Goal: Task Accomplishment & Management: Use online tool/utility

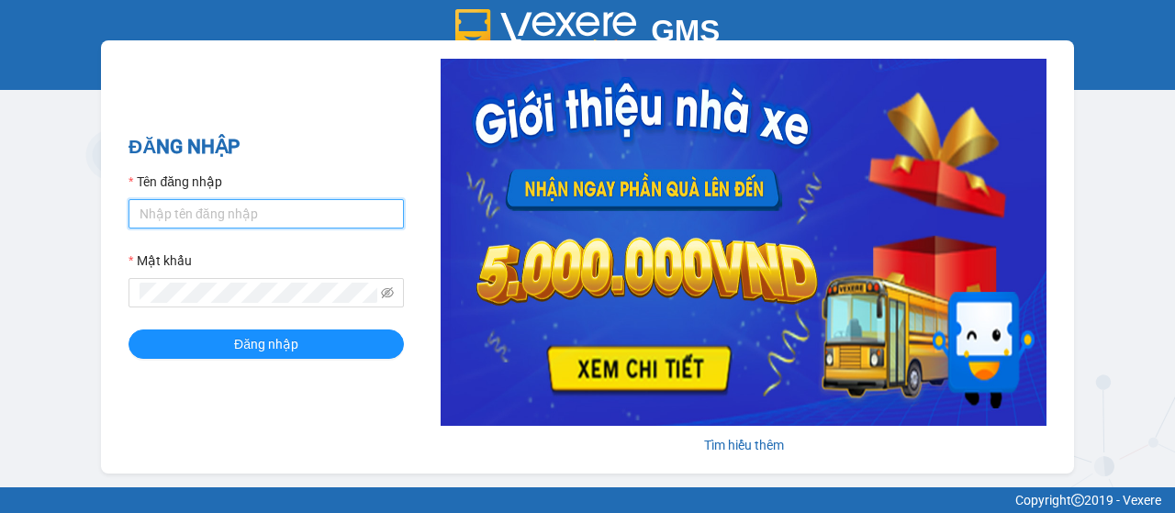
type input "quanly.dalatoi"
click at [188, 216] on input "quanly.dalatoi" at bounding box center [266, 213] width 275 height 29
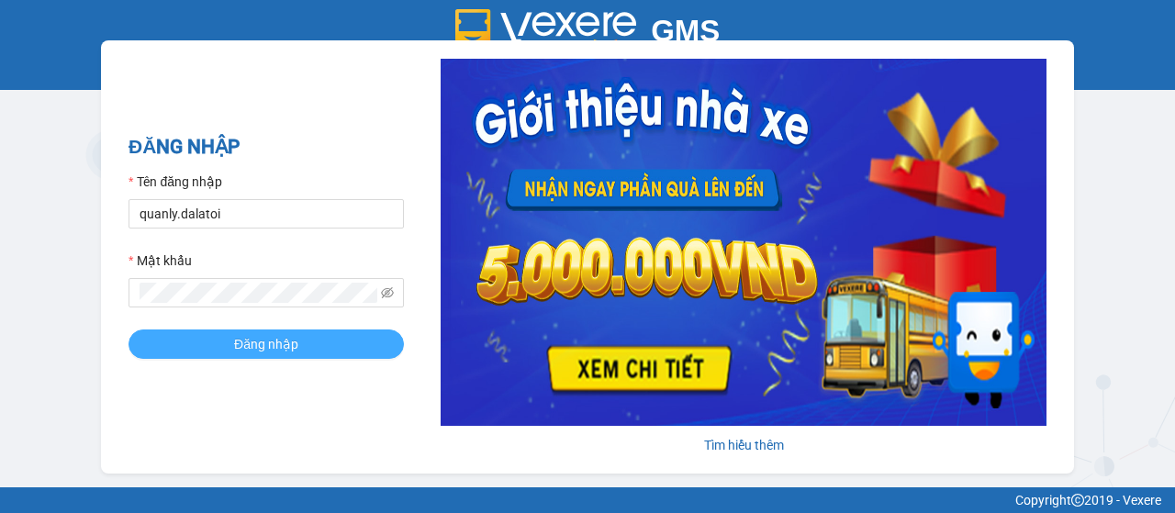
click at [253, 346] on span "Đăng nhập" at bounding box center [266, 344] width 64 height 20
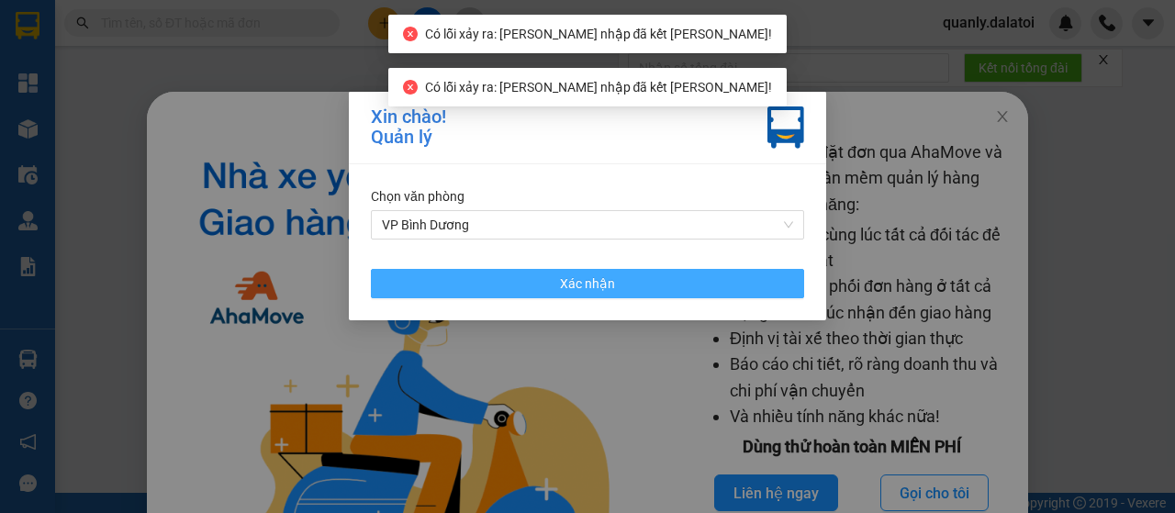
click at [453, 275] on button "Xác nhận" at bounding box center [587, 283] width 433 height 29
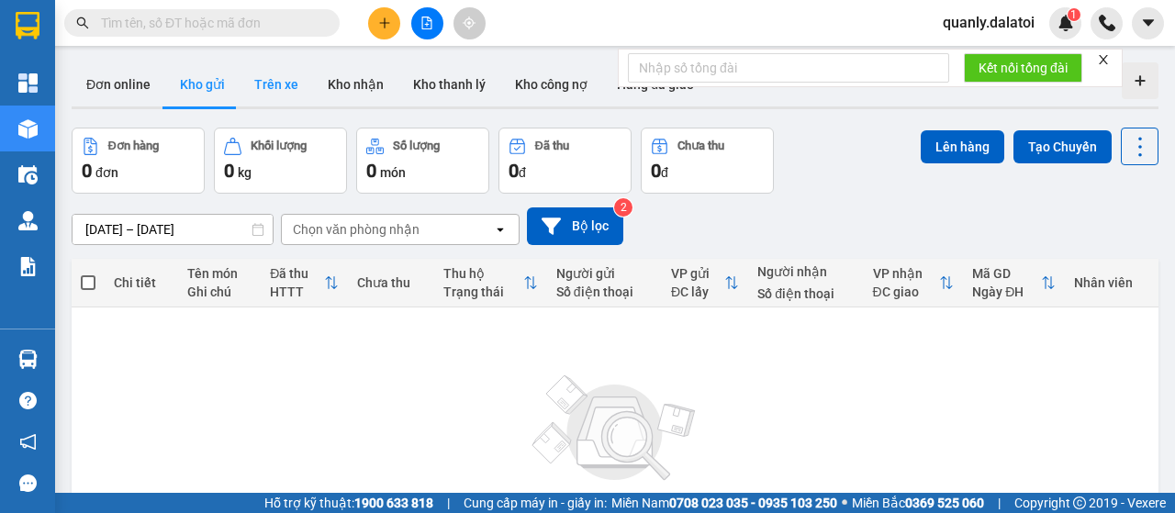
click at [261, 95] on button "Trên xe" at bounding box center [276, 84] width 73 height 44
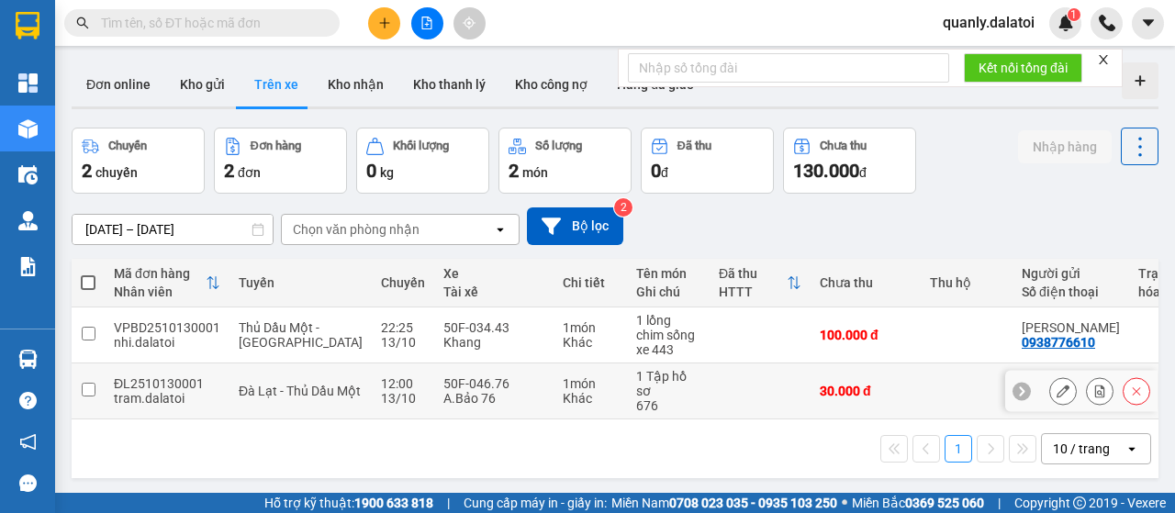
click at [443, 418] on td "50F-046.76 A.Bảo 76" at bounding box center [493, 392] width 119 height 56
checkbox input "true"
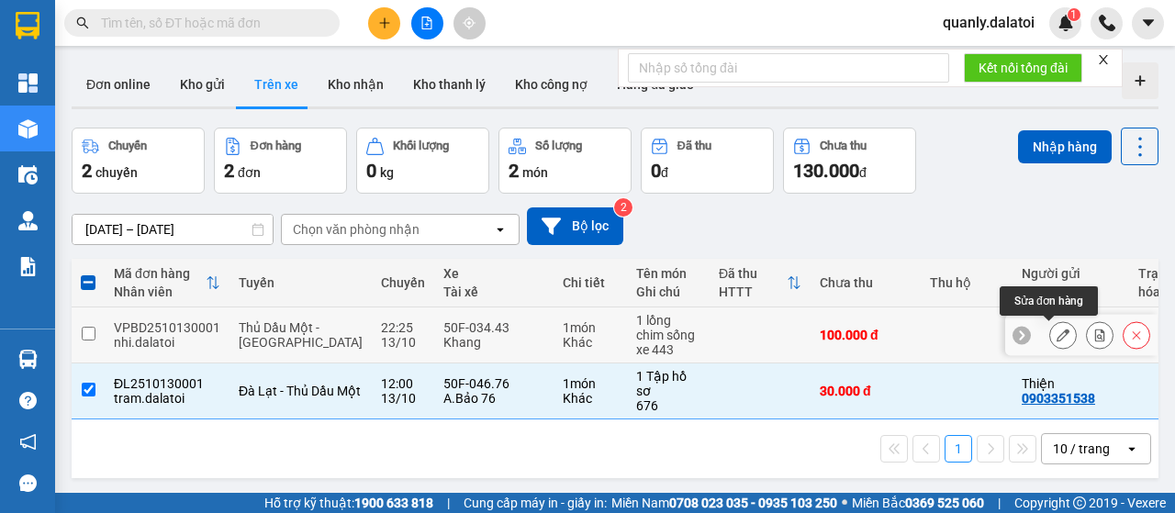
click at [1057, 332] on icon at bounding box center [1063, 335] width 13 height 13
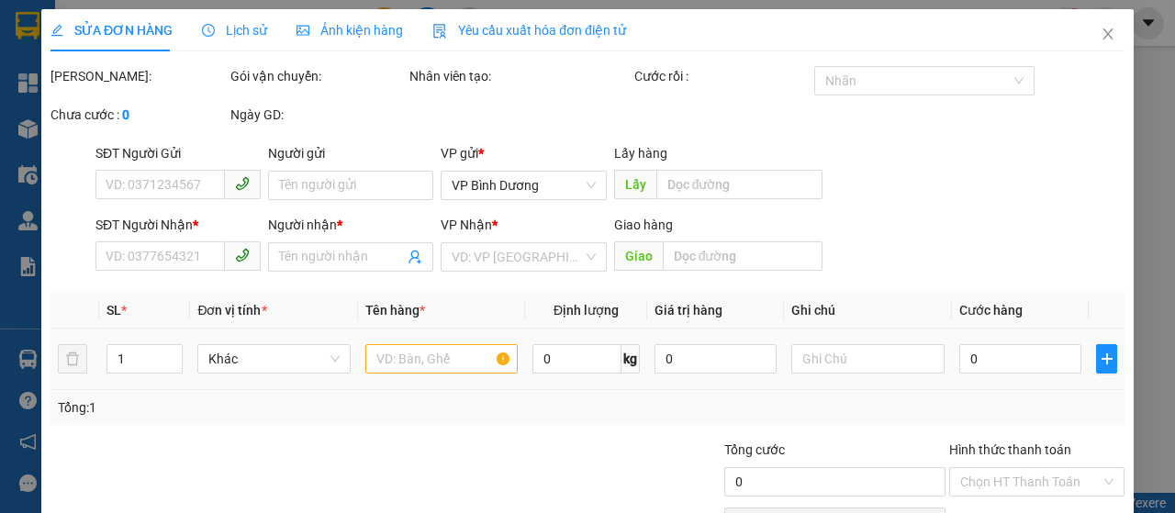
type input "0938776610"
type input "[PERSON_NAME]"
type input "0376871049"
type input "[PERSON_NAME]"
type input "100.000"
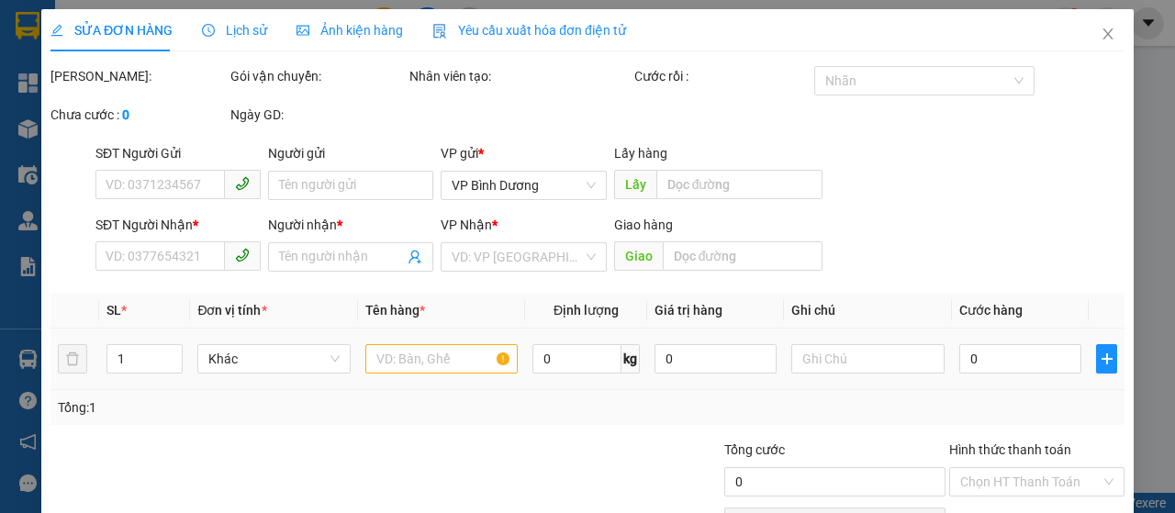
type input "100.000"
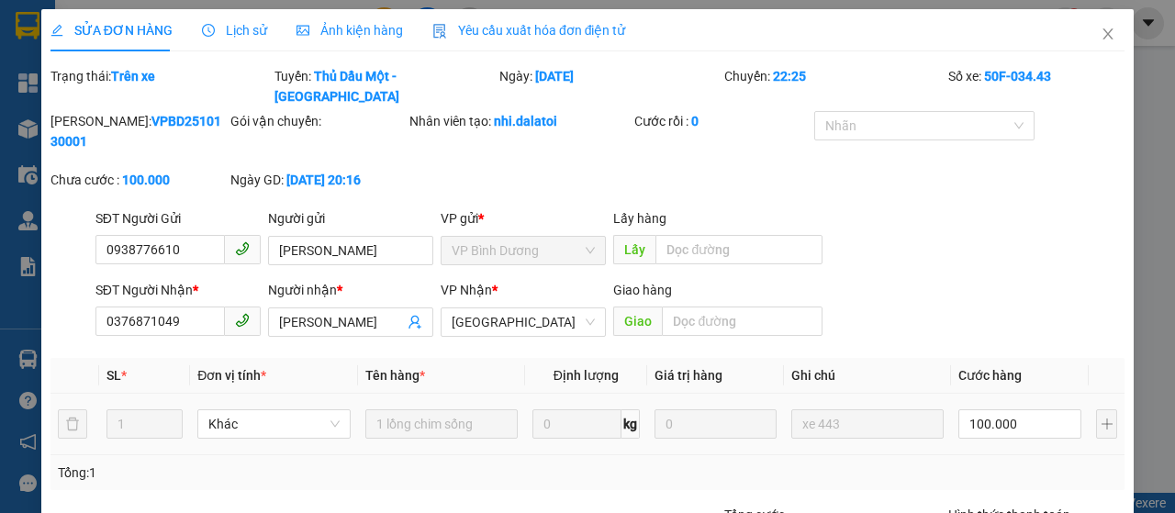
click at [256, 44] on div "Lịch sử" at bounding box center [234, 30] width 65 height 42
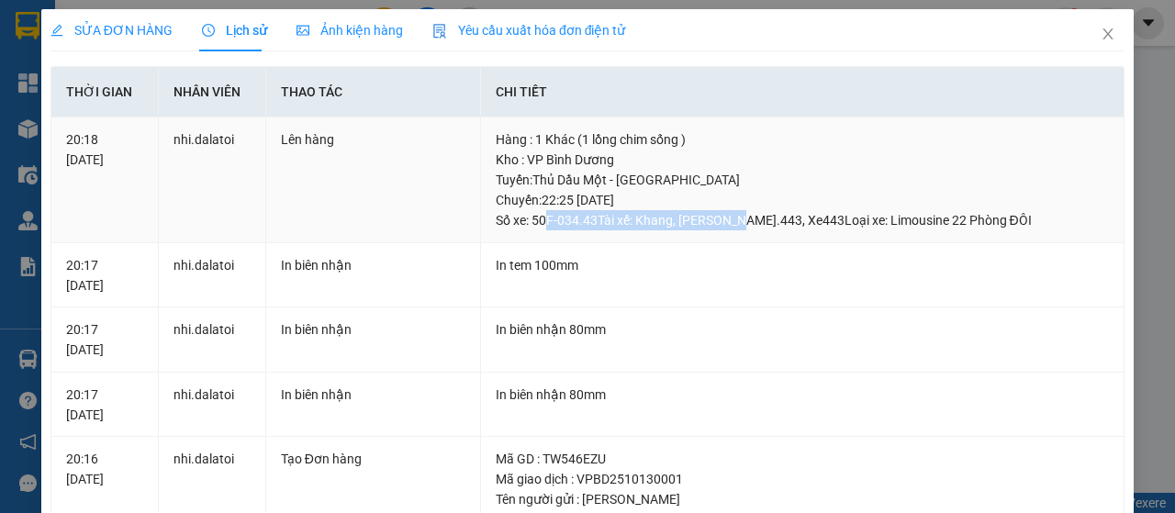
drag, startPoint x: 538, startPoint y: 210, endPoint x: 729, endPoint y: 218, distance: 191.1
click at [729, 218] on div "Tuyến : Thủ Dầu Một - Đà Lạt Chuyến: 22:25 ngày 13-10-2025 Số xe: 50F-034.43 Tà…" at bounding box center [803, 200] width 614 height 61
click at [1101, 32] on icon "close" at bounding box center [1108, 34] width 15 height 15
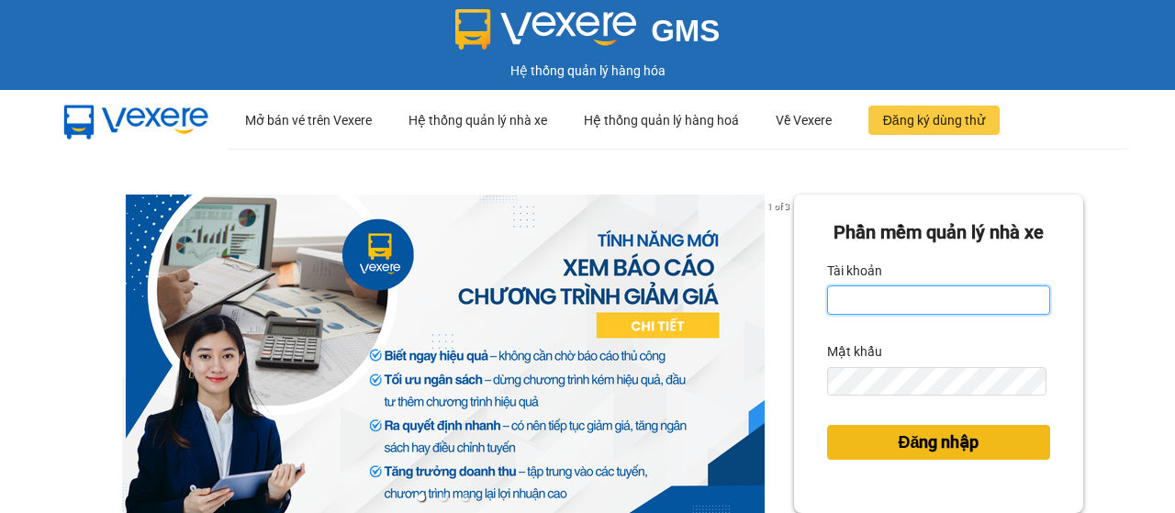
type input "quanly.dalatoi"
click at [907, 455] on span "Đăng nhập" at bounding box center [938, 443] width 81 height 26
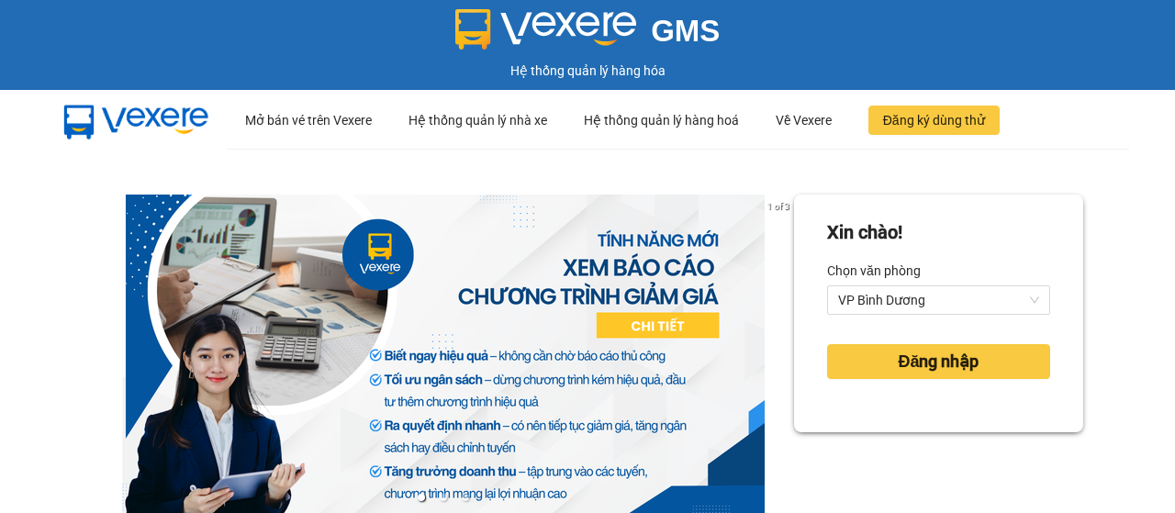
click at [904, 340] on div "Đăng nhập" at bounding box center [938, 362] width 223 height 50
click at [903, 355] on span "Đăng nhập" at bounding box center [938, 362] width 81 height 26
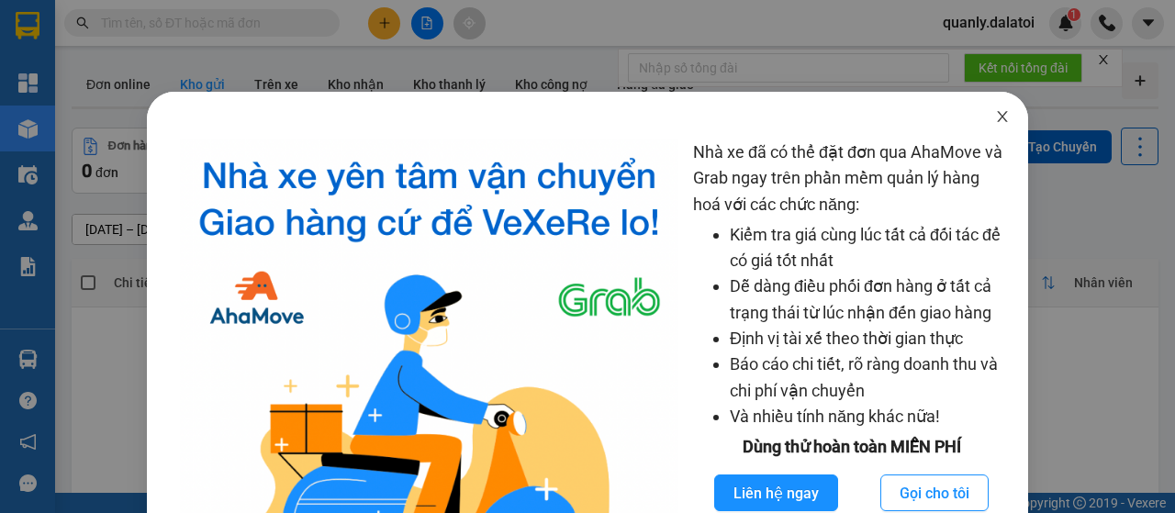
click at [981, 121] on span "Close" at bounding box center [1002, 117] width 51 height 51
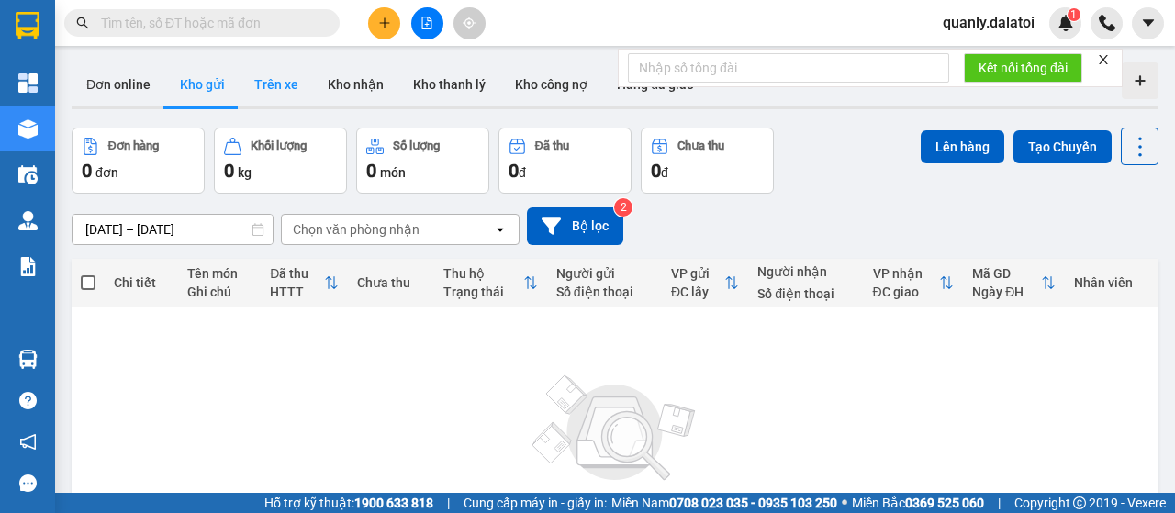
click at [269, 87] on button "Trên xe" at bounding box center [276, 84] width 73 height 44
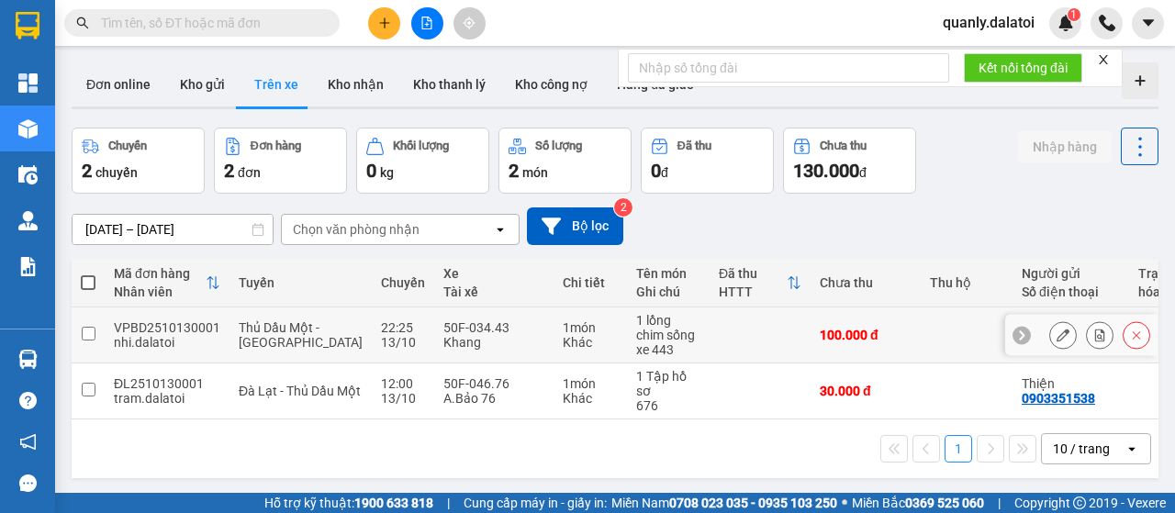
click at [1130, 335] on icon at bounding box center [1136, 335] width 13 height 13
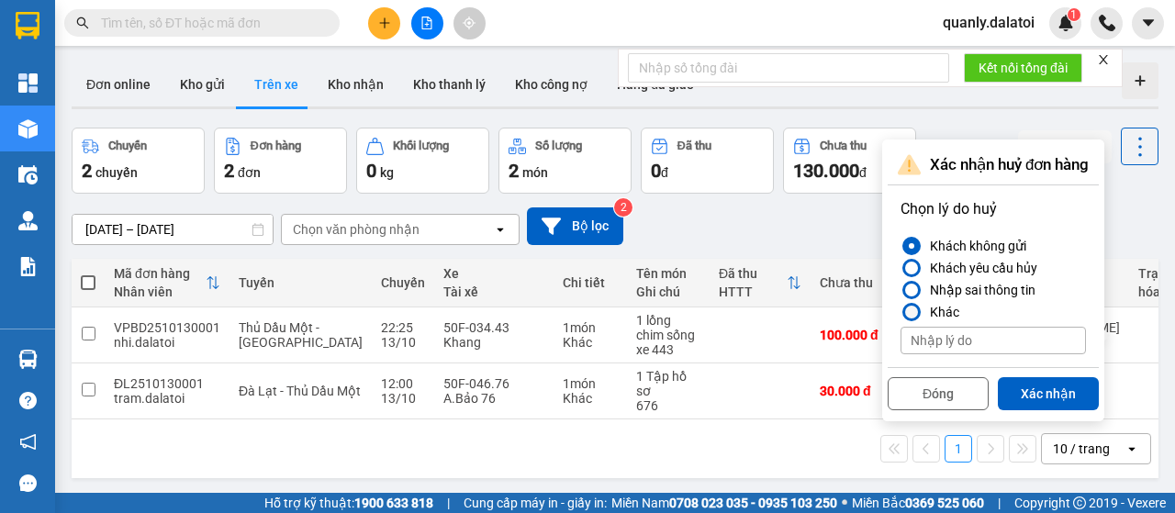
click at [940, 313] on div "Khác" at bounding box center [941, 312] width 37 height 22
click at [901, 312] on input "Khác" at bounding box center [901, 312] width 0 height 0
click at [942, 347] on input at bounding box center [993, 341] width 185 height 28
type input "Tài xế không lấy hàng"
click at [1078, 404] on button "Xác nhận" at bounding box center [1048, 393] width 101 height 33
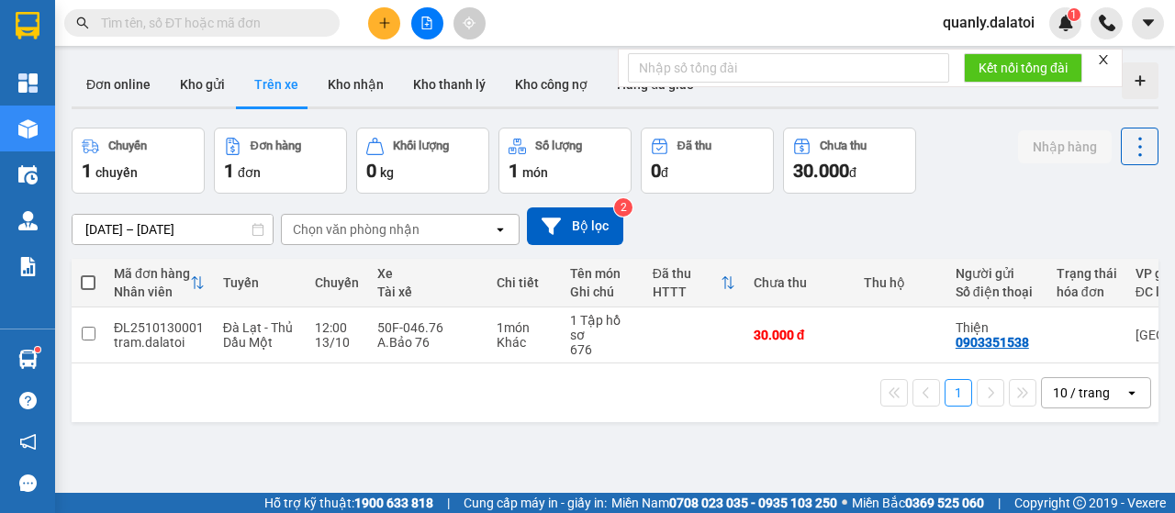
click at [283, 90] on button "Trên xe" at bounding box center [276, 84] width 73 height 44
click at [211, 84] on button "Kho gửi" at bounding box center [202, 84] width 74 height 44
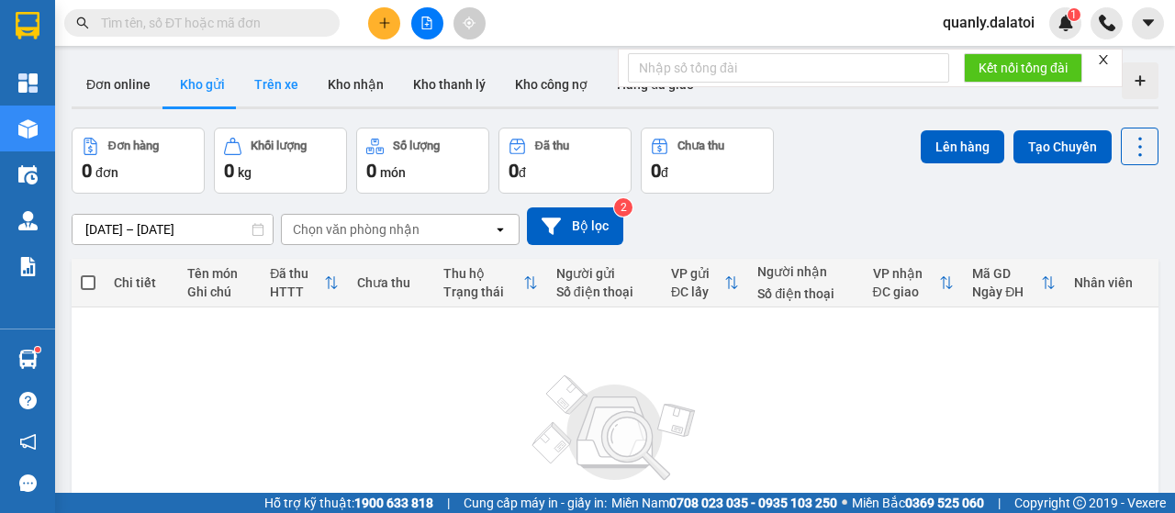
click at [268, 88] on button "Trên xe" at bounding box center [276, 84] width 73 height 44
